Goal: Task Accomplishment & Management: Complete application form

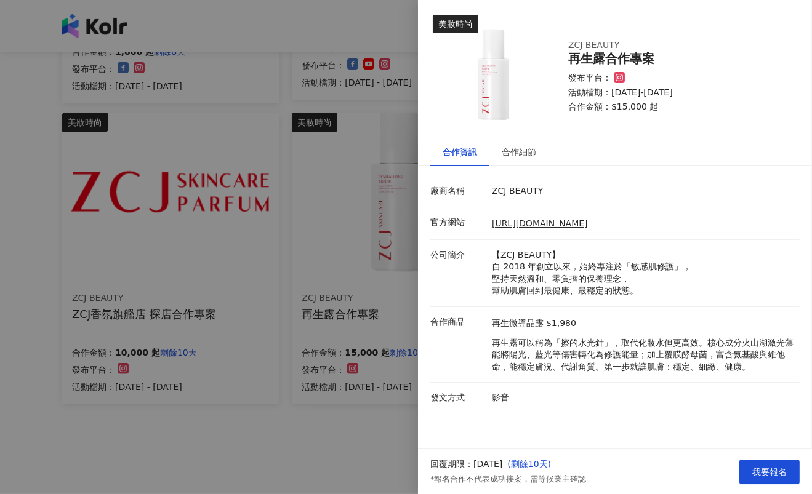
click at [31, 246] on div at bounding box center [406, 247] width 812 height 494
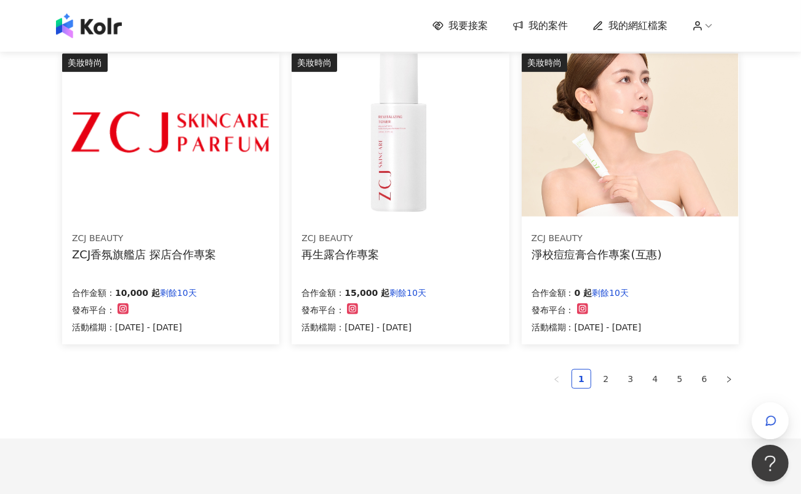
scroll to position [823, 0]
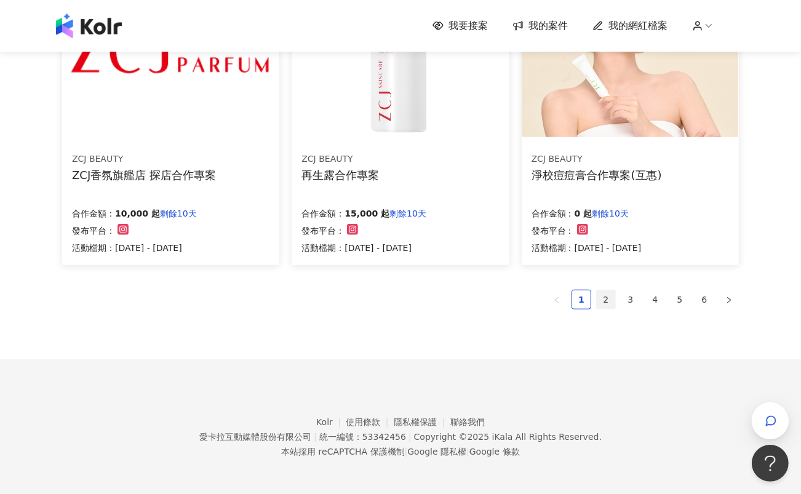
click at [605, 292] on link "2" at bounding box center [606, 299] width 18 height 18
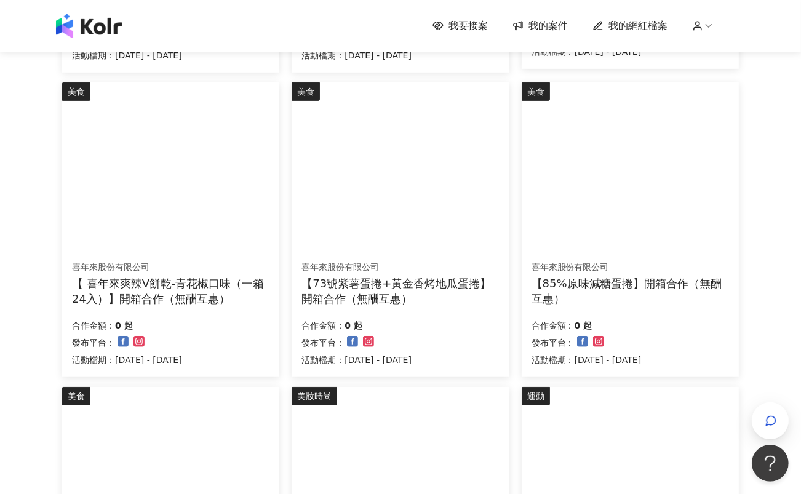
scroll to position [684, 0]
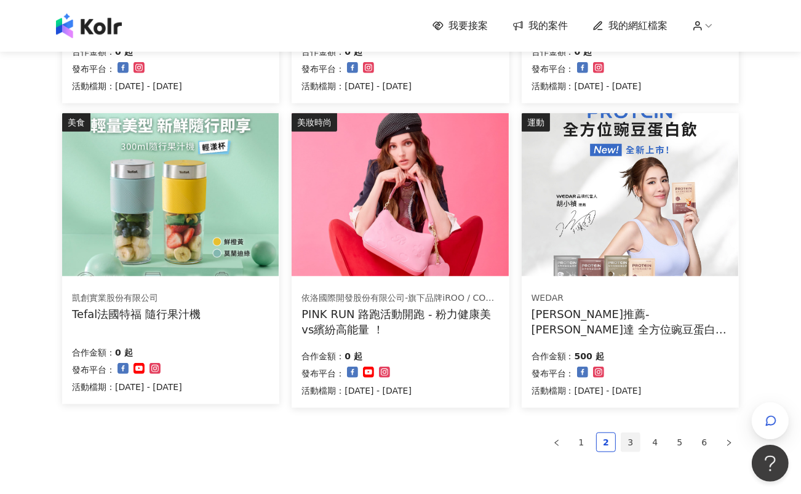
click at [626, 444] on link "3" at bounding box center [630, 442] width 18 height 18
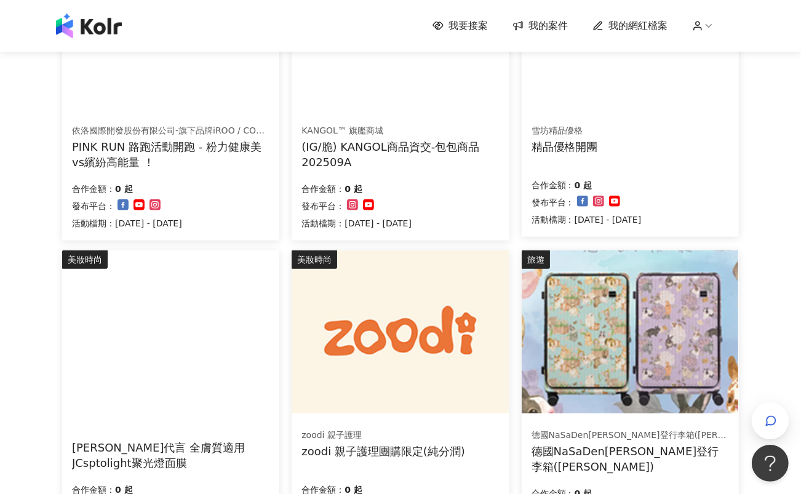
scroll to position [752, 0]
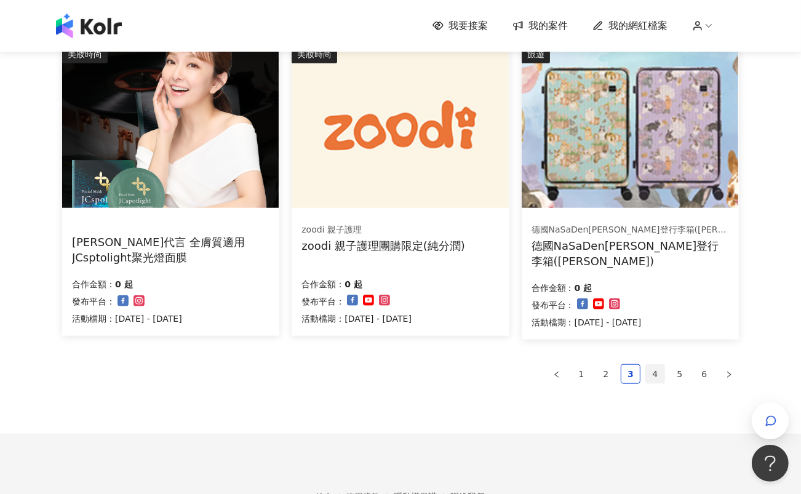
click at [656, 372] on link "4" at bounding box center [655, 374] width 18 height 18
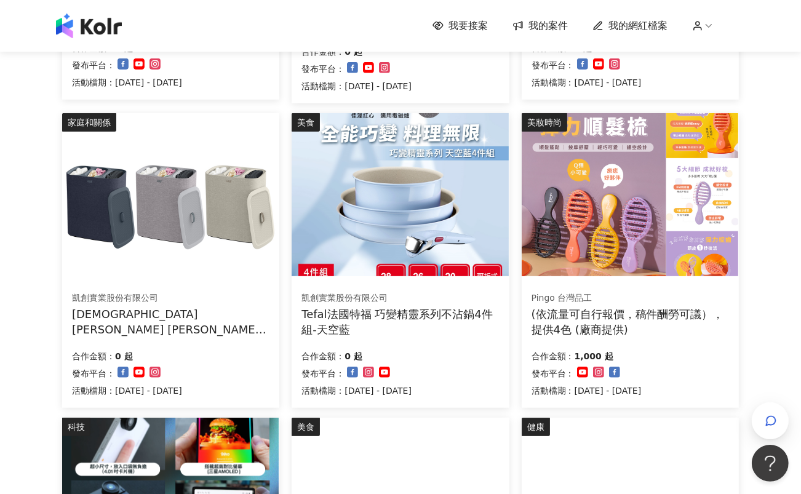
scroll to position [410, 0]
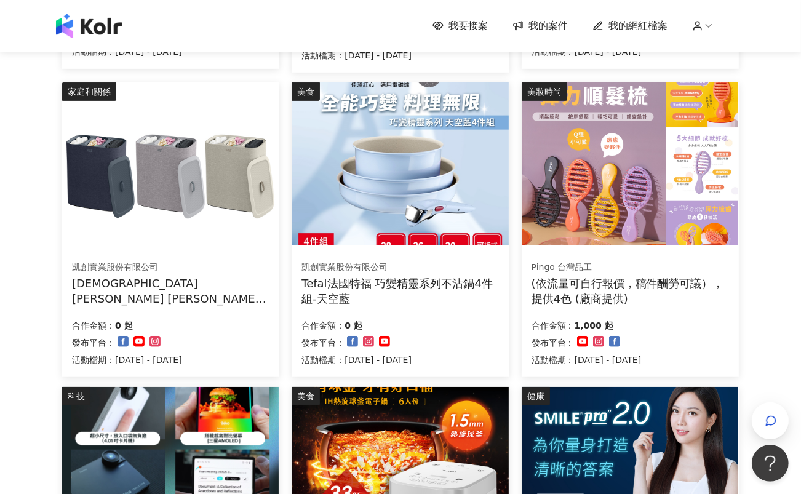
click at [138, 186] on img at bounding box center [170, 163] width 217 height 163
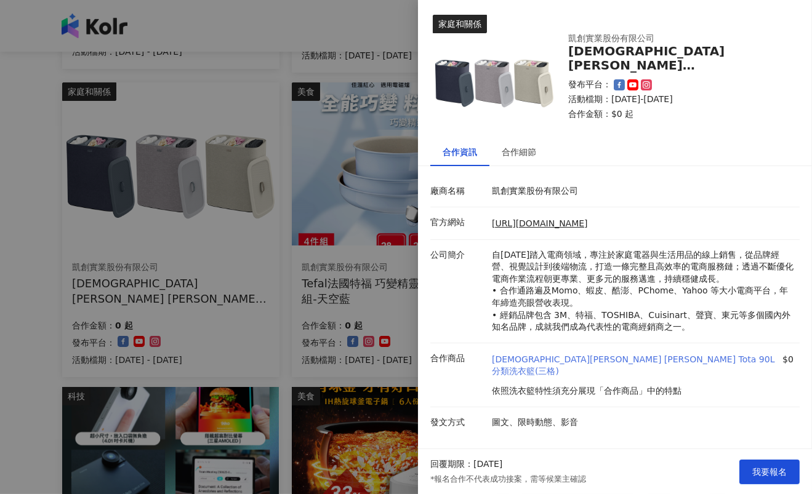
click at [610, 355] on link "[DEMOGRAPHIC_DATA][PERSON_NAME] [PERSON_NAME] Tota 90L 分類洗衣籃(三格)" at bounding box center [636, 366] width 288 height 24
click at [5, 236] on div at bounding box center [406, 247] width 812 height 494
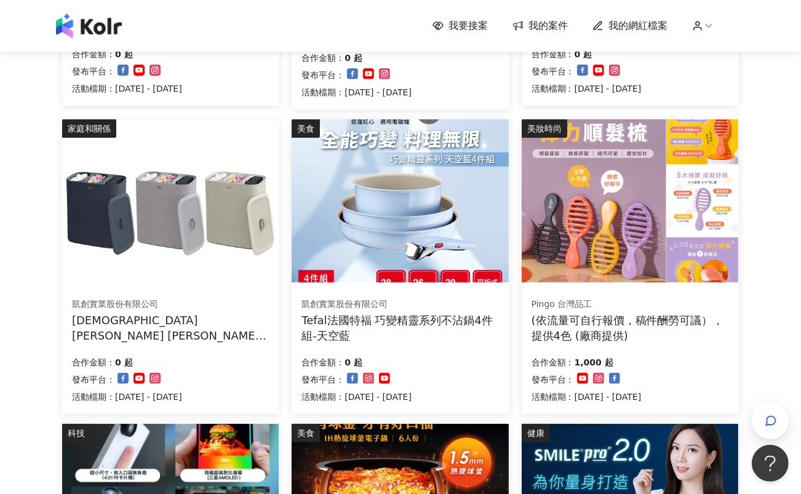
scroll to position [341, 0]
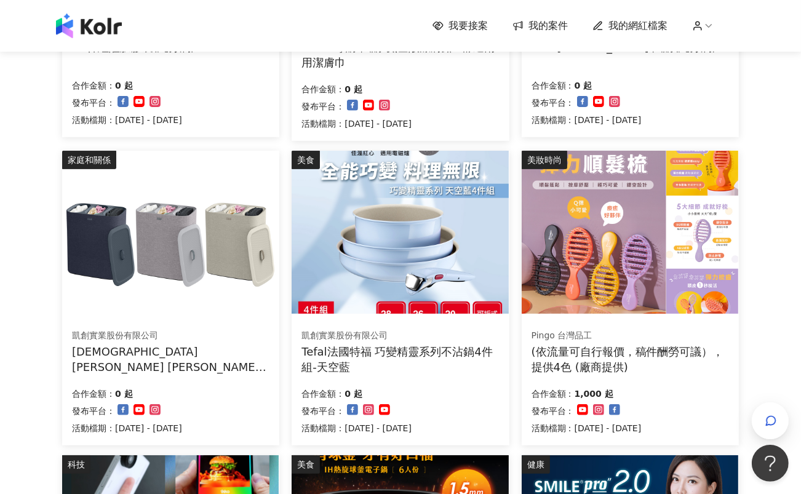
click at [771, 257] on div "我要接案 我的案件 我的網紅檔案 我要接案 搜尋 排序： 日期新到舊 篩選： 案件類型 發布平台 案件價格範圍 活動檔期 清除 套用 美妝時尚 3X神經醯胺膠…" at bounding box center [400, 318] width 801 height 1318
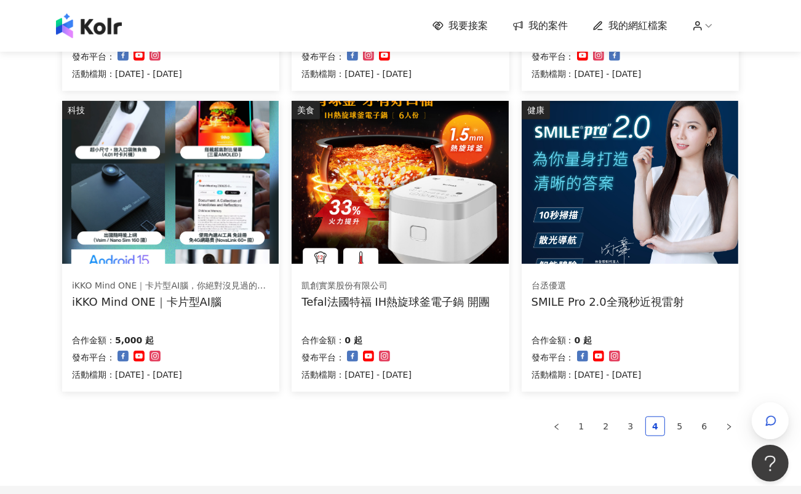
scroll to position [752, 0]
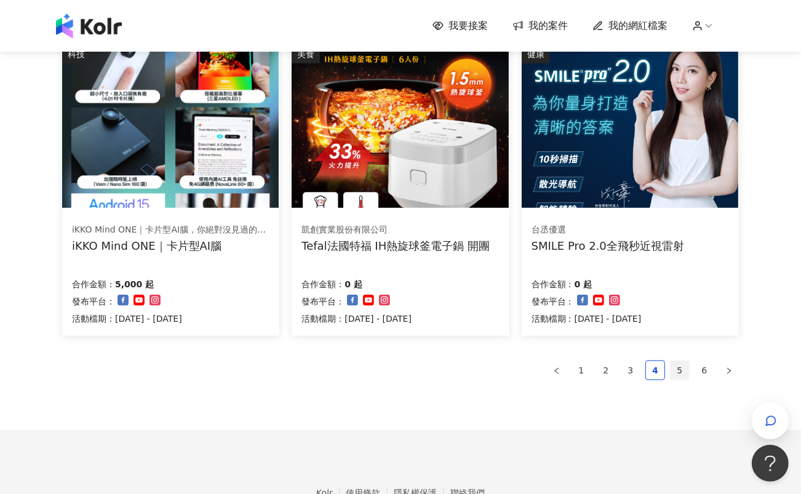
click at [684, 372] on link "5" at bounding box center [680, 370] width 18 height 18
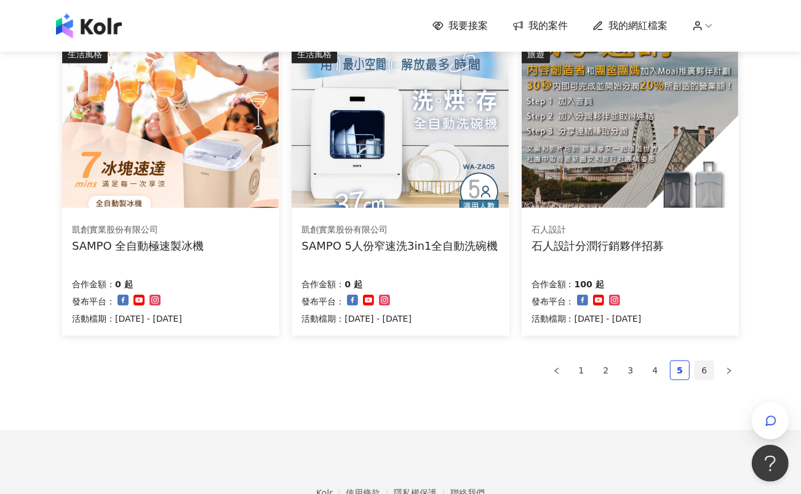
click at [706, 368] on link "6" at bounding box center [704, 370] width 18 height 18
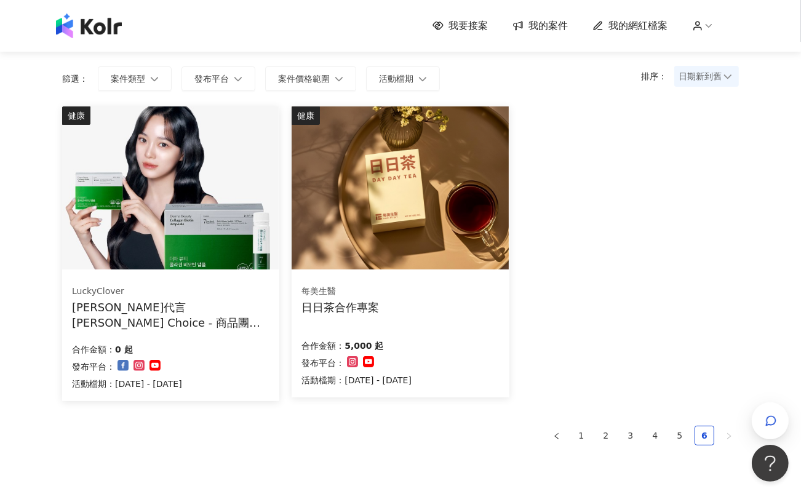
scroll to position [218, 0]
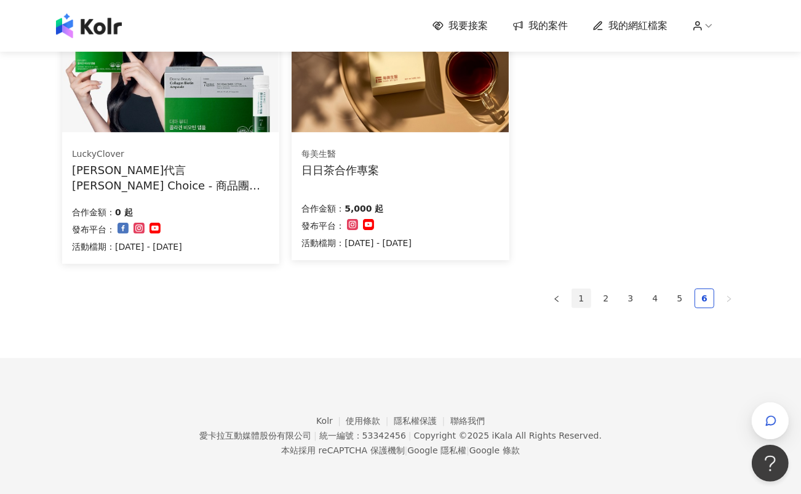
click at [586, 295] on link "1" at bounding box center [581, 298] width 18 height 18
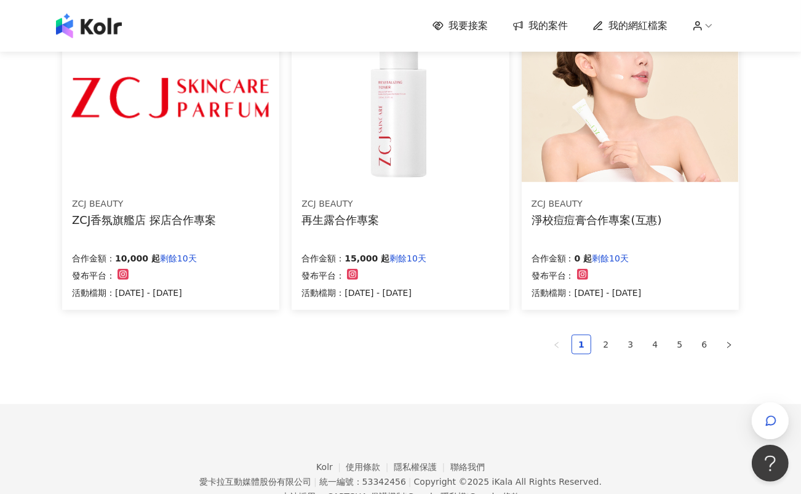
scroll to position [754, 0]
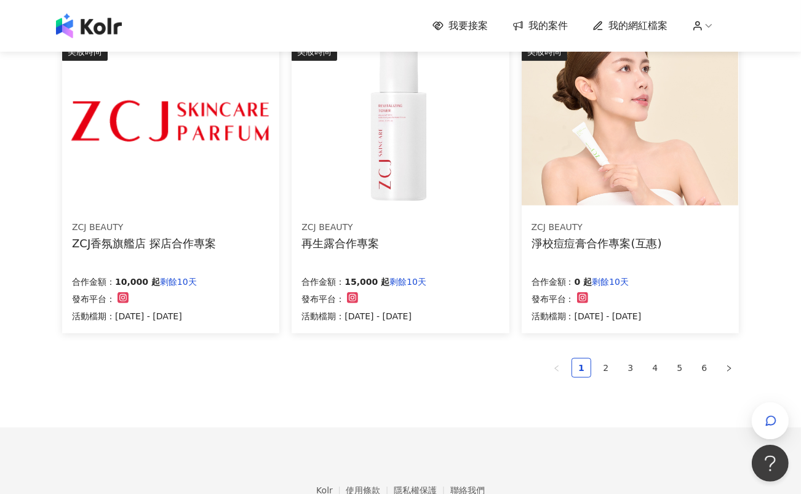
click at [123, 172] on img at bounding box center [170, 123] width 217 height 163
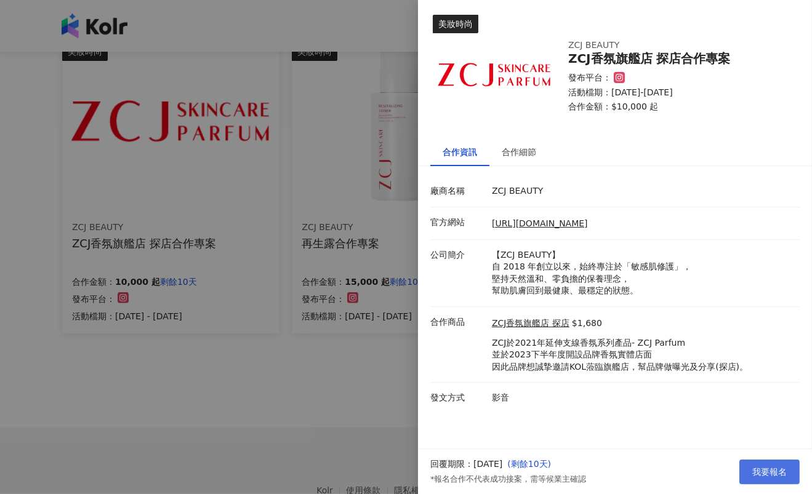
click at [773, 472] on span "我要報名" at bounding box center [769, 472] width 34 height 10
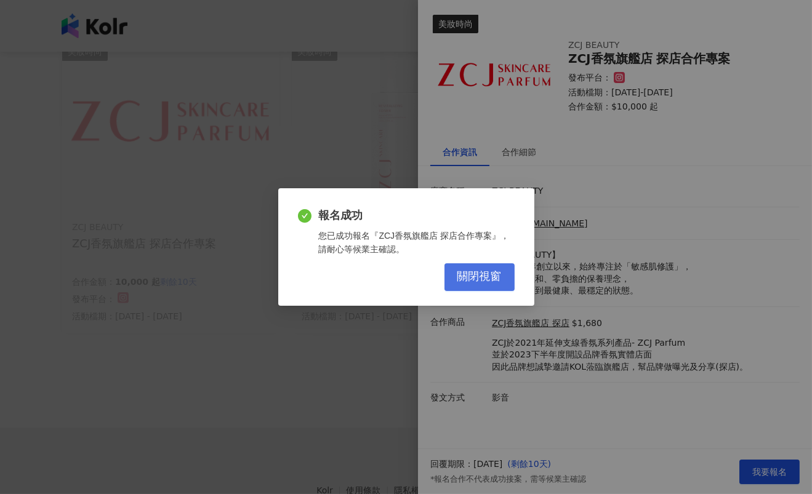
drag, startPoint x: 468, startPoint y: 276, endPoint x: 474, endPoint y: 282, distance: 8.3
click at [468, 275] on span "關閉視窗" at bounding box center [479, 277] width 44 height 14
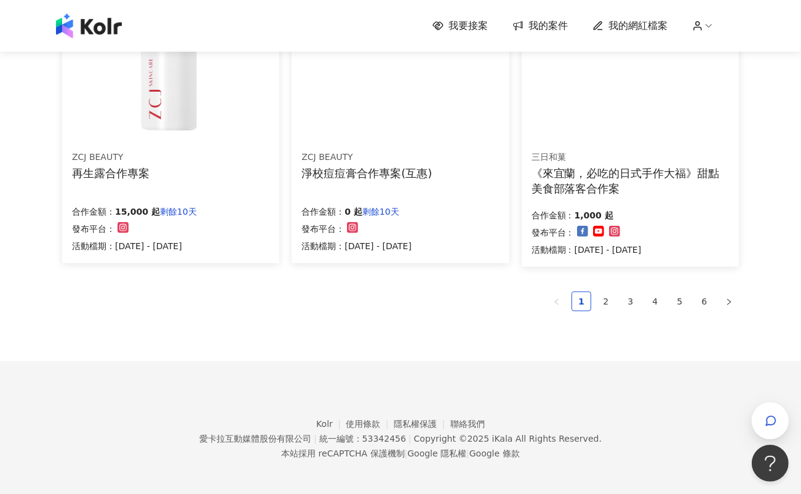
scroll to position [826, 0]
